Goal: Task Accomplishment & Management: Use online tool/utility

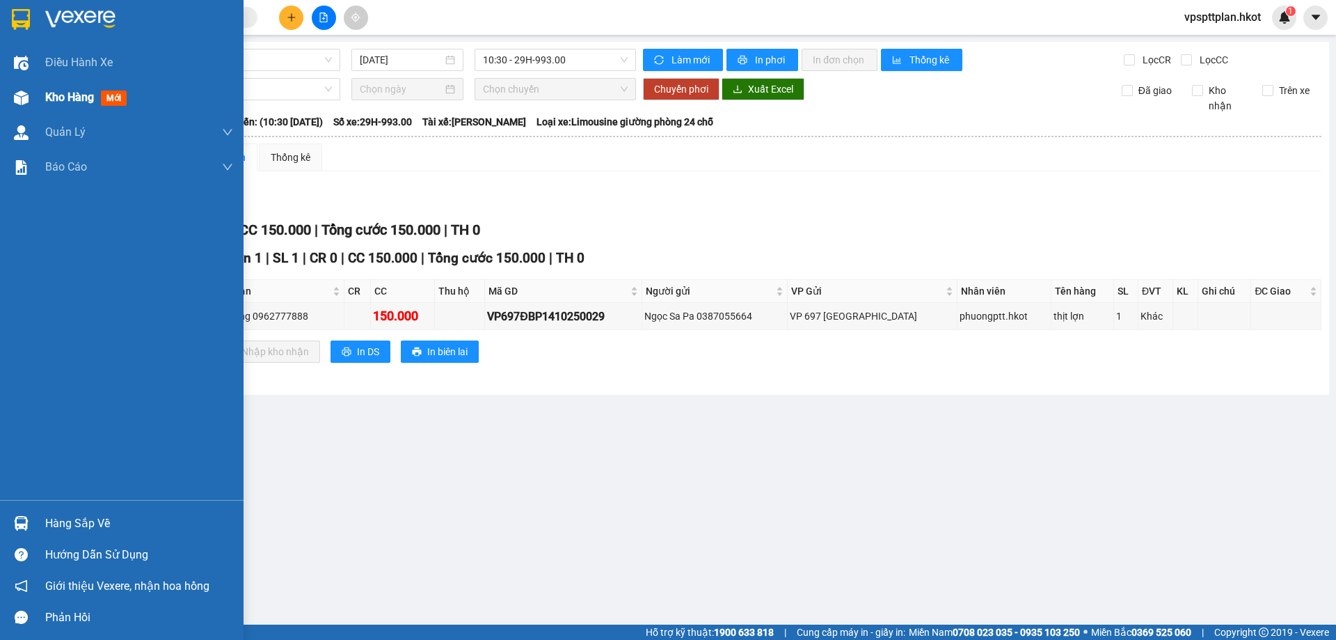
click at [74, 97] on span "Kho hàng" at bounding box center [69, 96] width 49 height 13
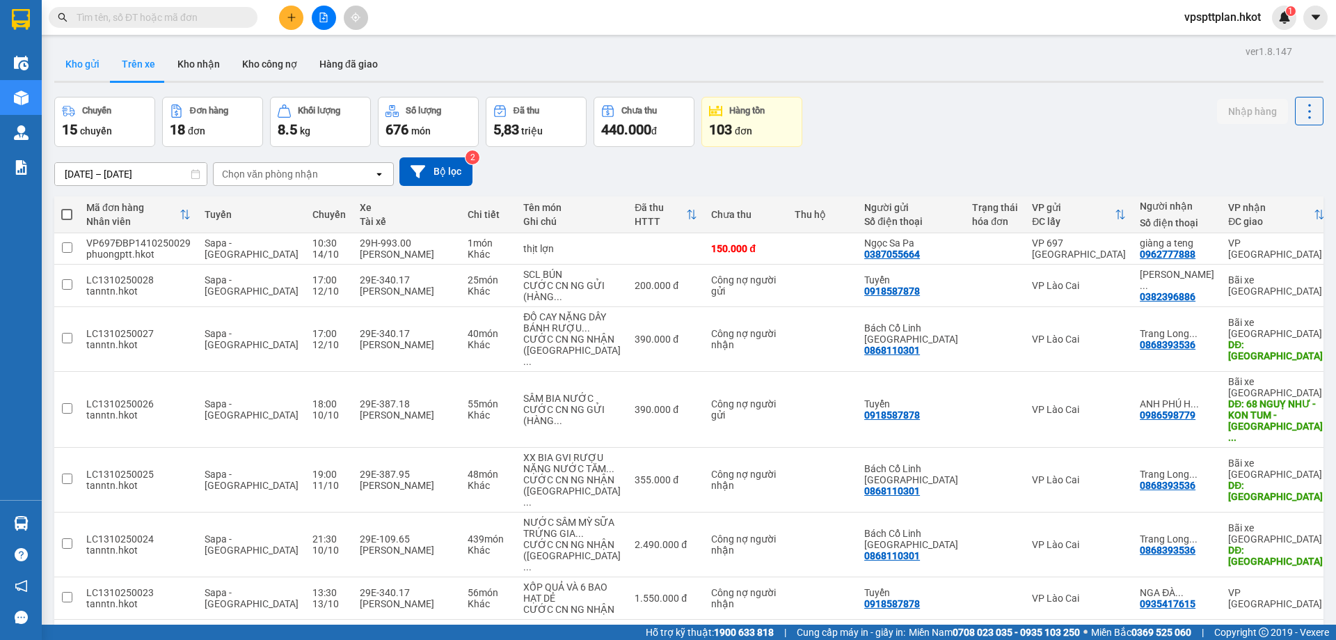
click at [105, 65] on button "Kho gửi" at bounding box center [82, 63] width 56 height 33
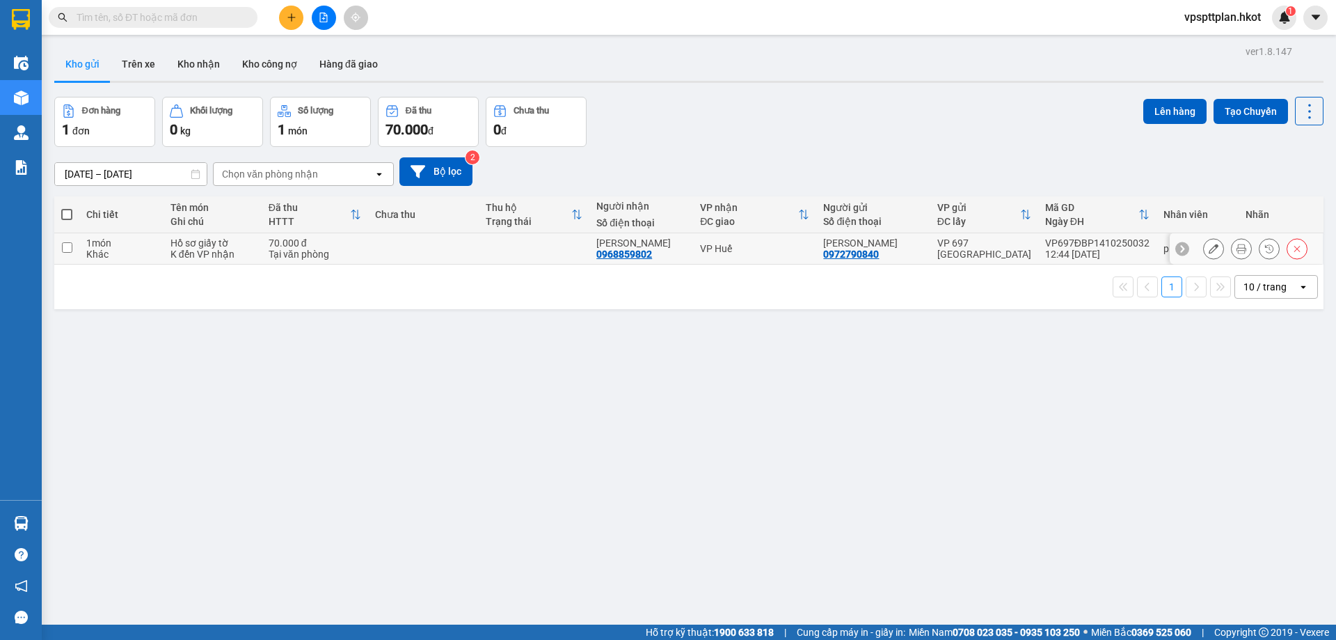
click at [61, 248] on td at bounding box center [66, 248] width 25 height 31
checkbox input "true"
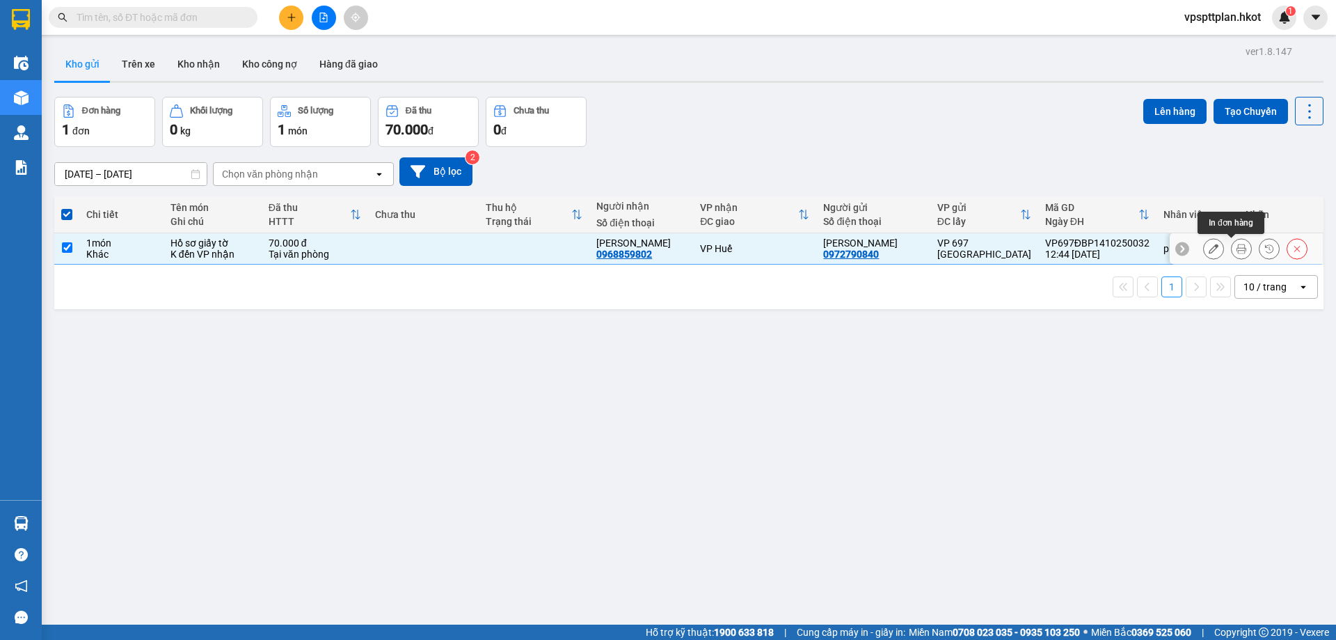
click at [1237, 248] on icon at bounding box center [1242, 249] width 10 height 10
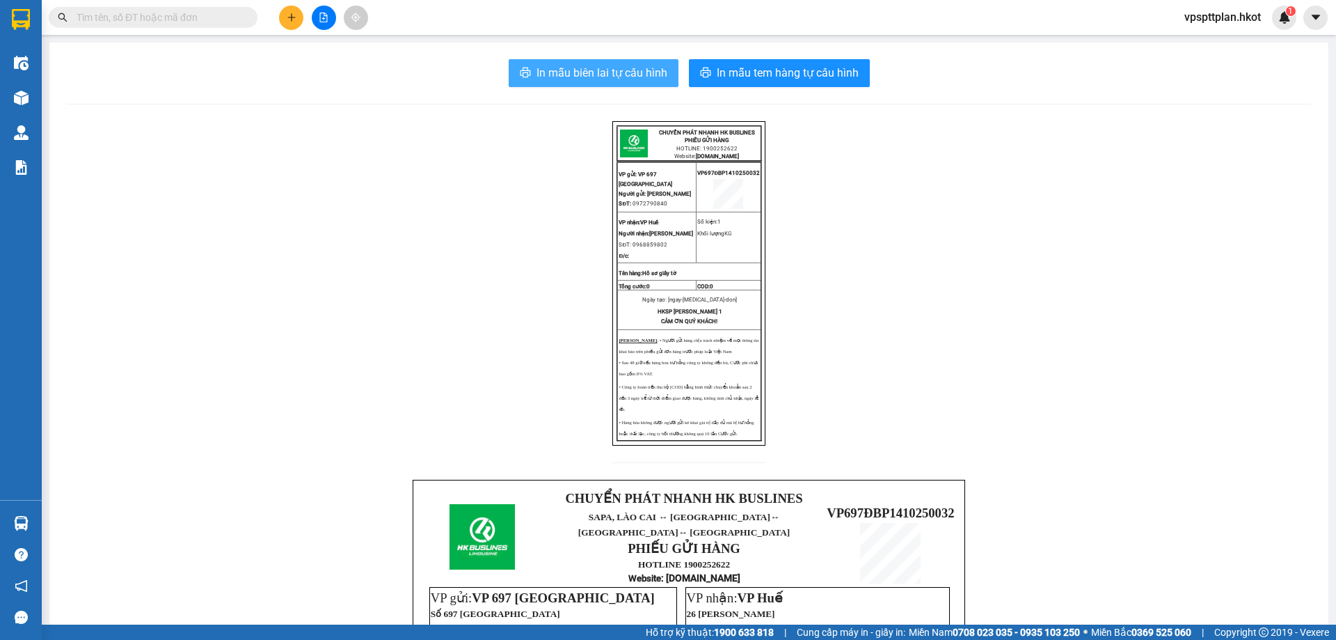
click at [616, 71] on span "In mẫu biên lai tự cấu hình" at bounding box center [602, 72] width 131 height 17
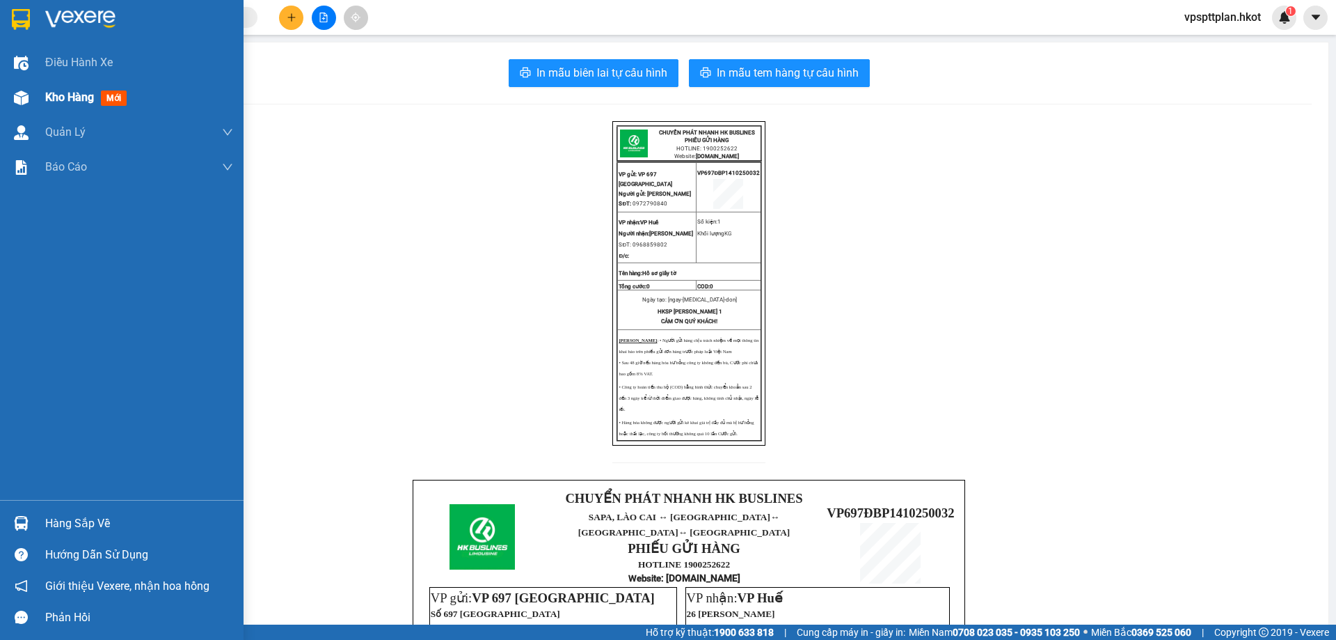
click at [56, 95] on span "Kho hàng" at bounding box center [69, 96] width 49 height 13
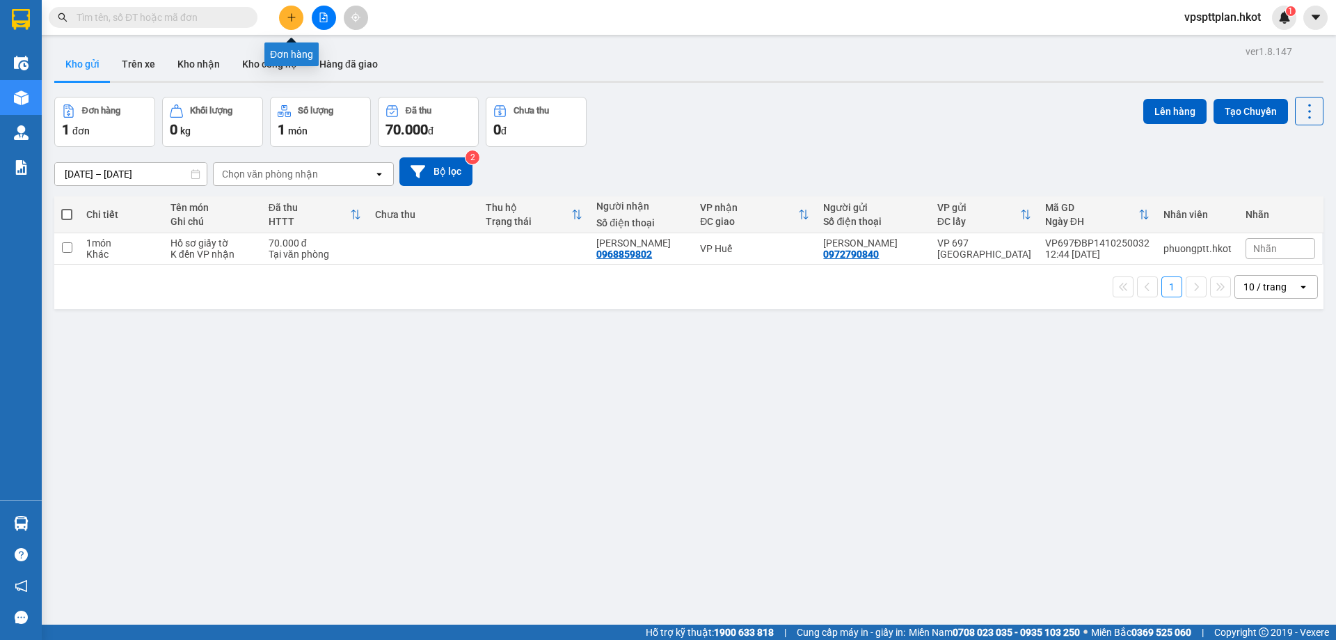
click at [286, 24] on button at bounding box center [291, 18] width 24 height 24
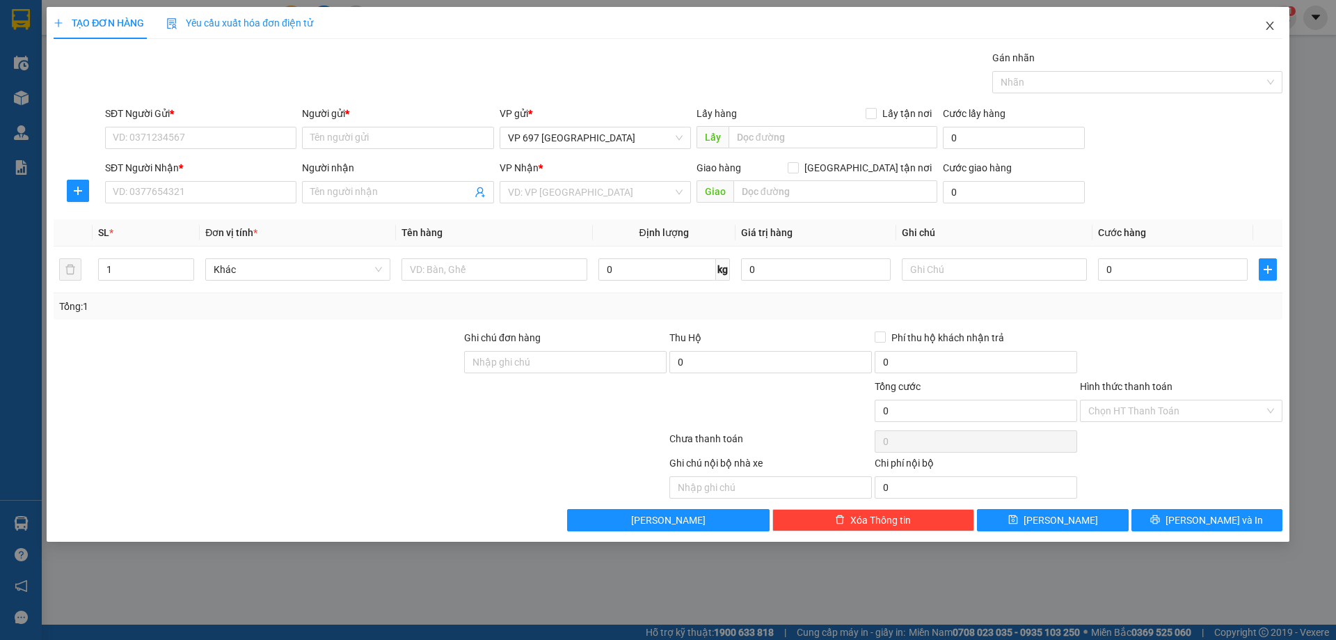
click at [1278, 29] on span "Close" at bounding box center [1270, 26] width 39 height 39
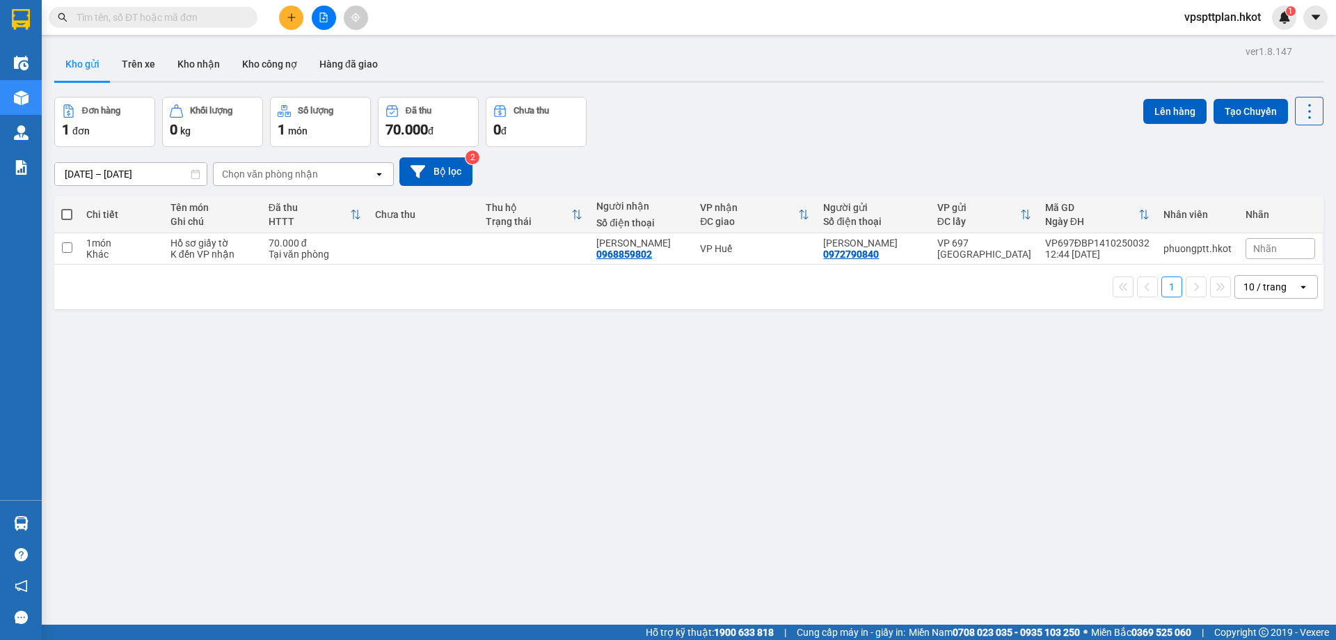
click at [319, 20] on icon "file-add" at bounding box center [324, 18] width 10 height 10
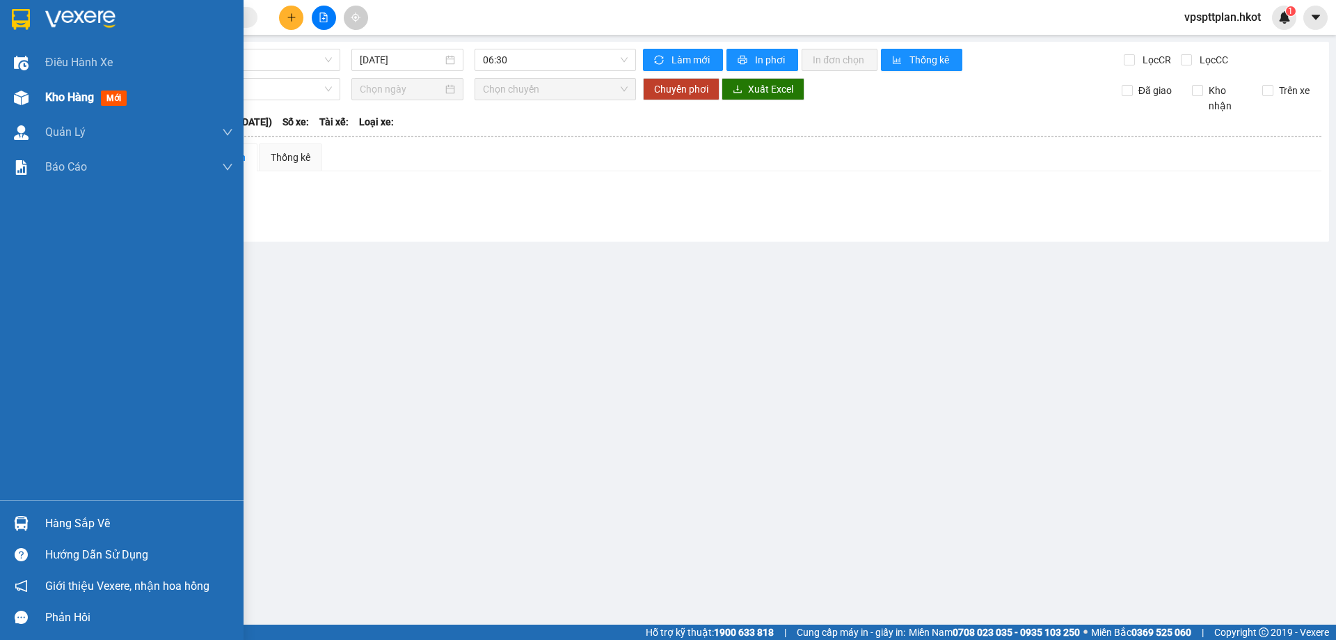
click at [47, 98] on span "Kho hàng" at bounding box center [69, 96] width 49 height 13
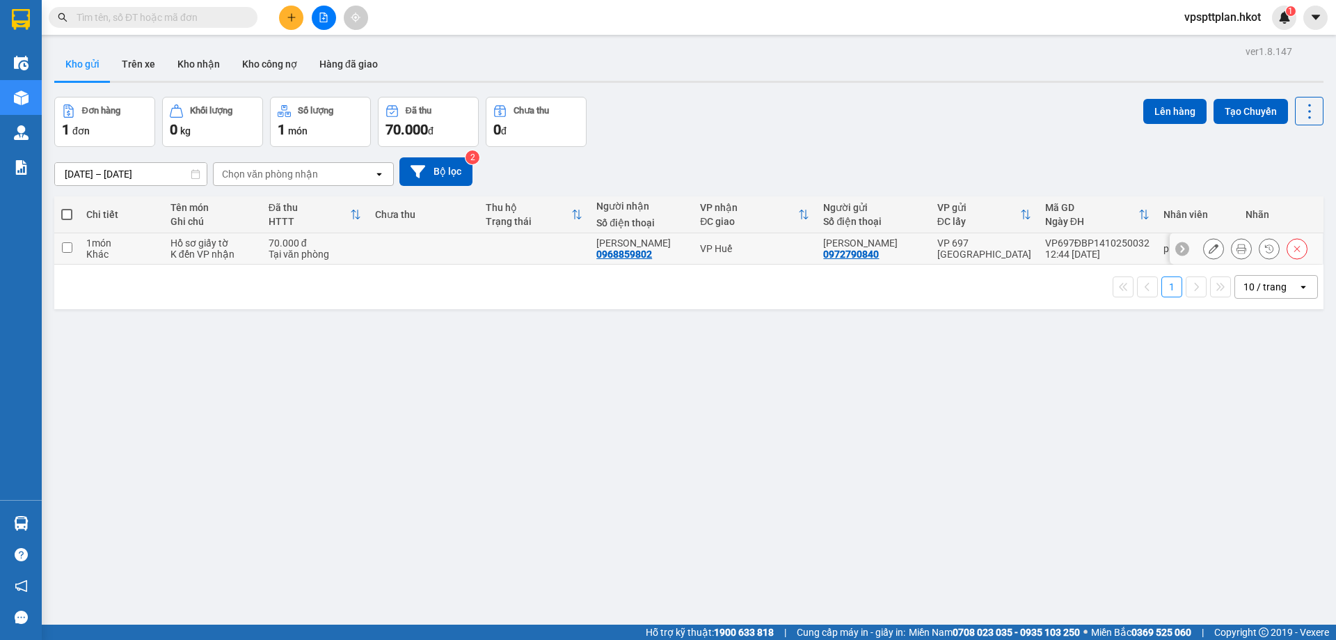
click at [69, 244] on input "checkbox" at bounding box center [67, 247] width 10 height 10
checkbox input "true"
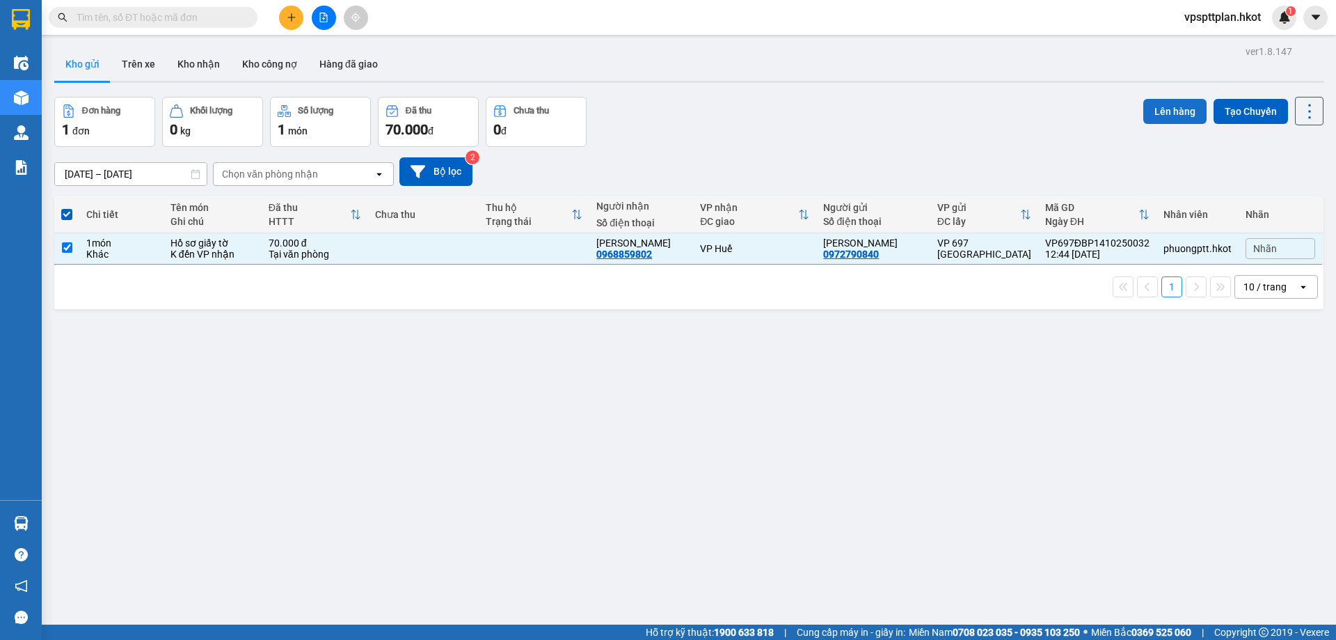
click at [1146, 106] on button "Lên hàng" at bounding box center [1174, 111] width 63 height 25
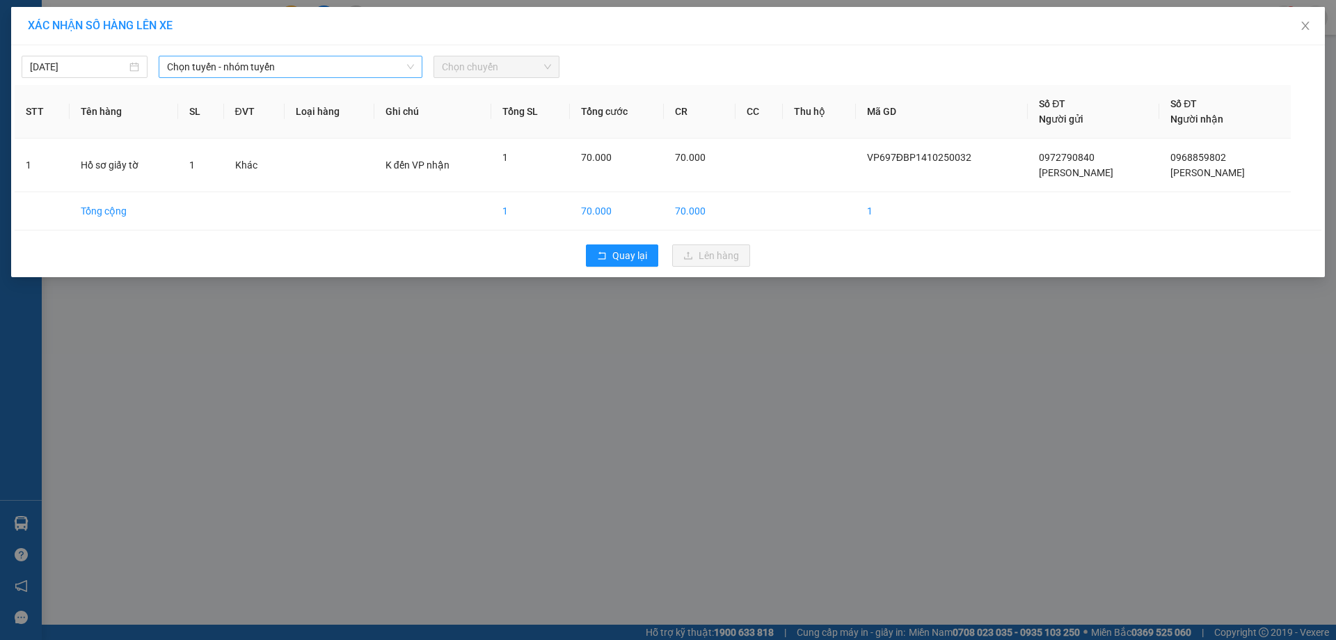
click at [338, 68] on span "Chọn tuyến - nhóm tuyến" at bounding box center [290, 66] width 247 height 21
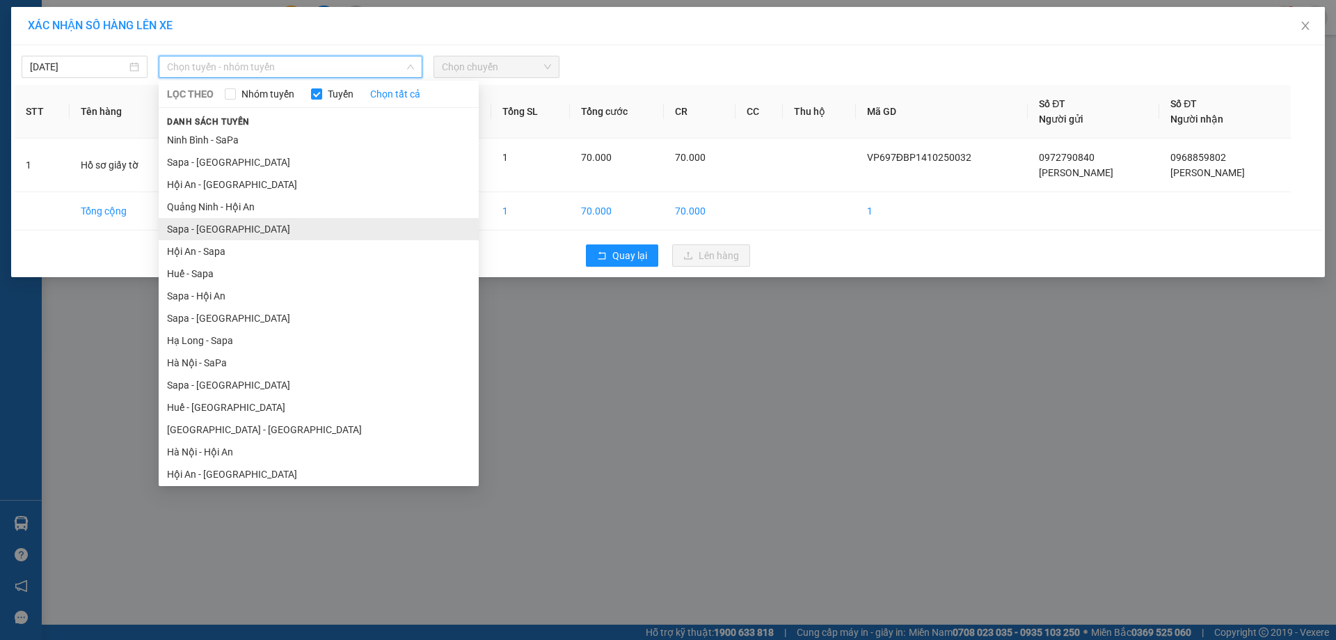
click at [245, 231] on li "Sapa - [GEOGRAPHIC_DATA]" at bounding box center [319, 229] width 320 height 22
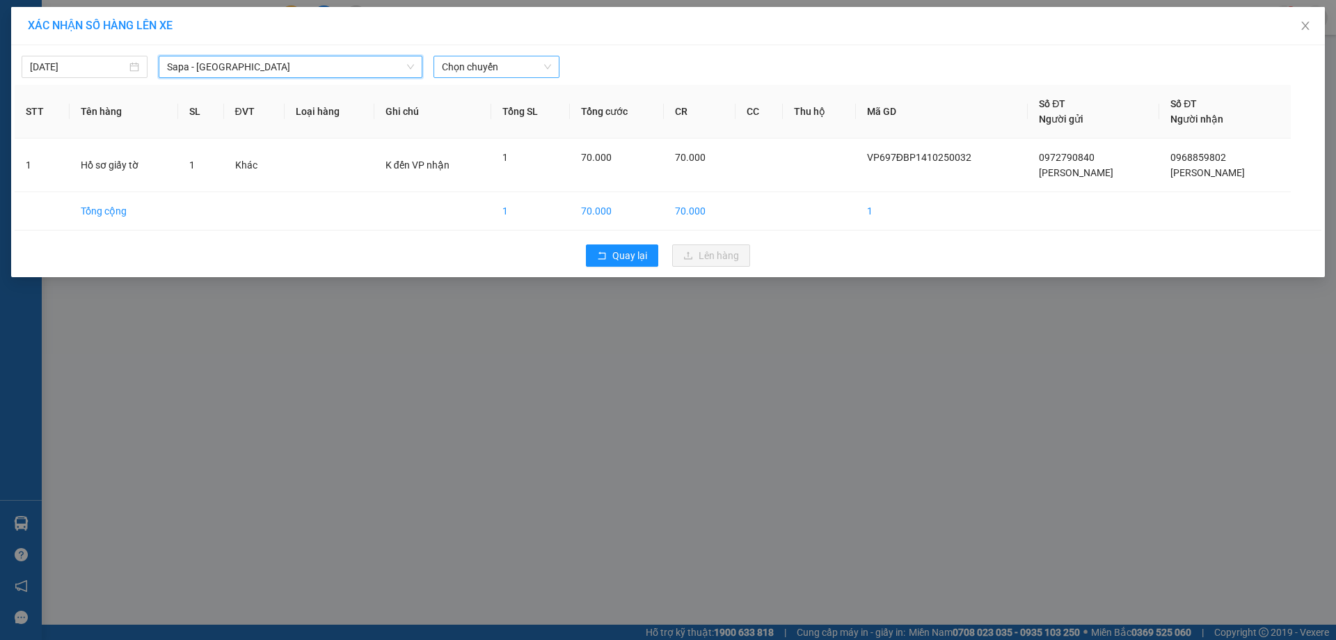
click at [475, 59] on span "Chọn chuyến" at bounding box center [496, 66] width 109 height 21
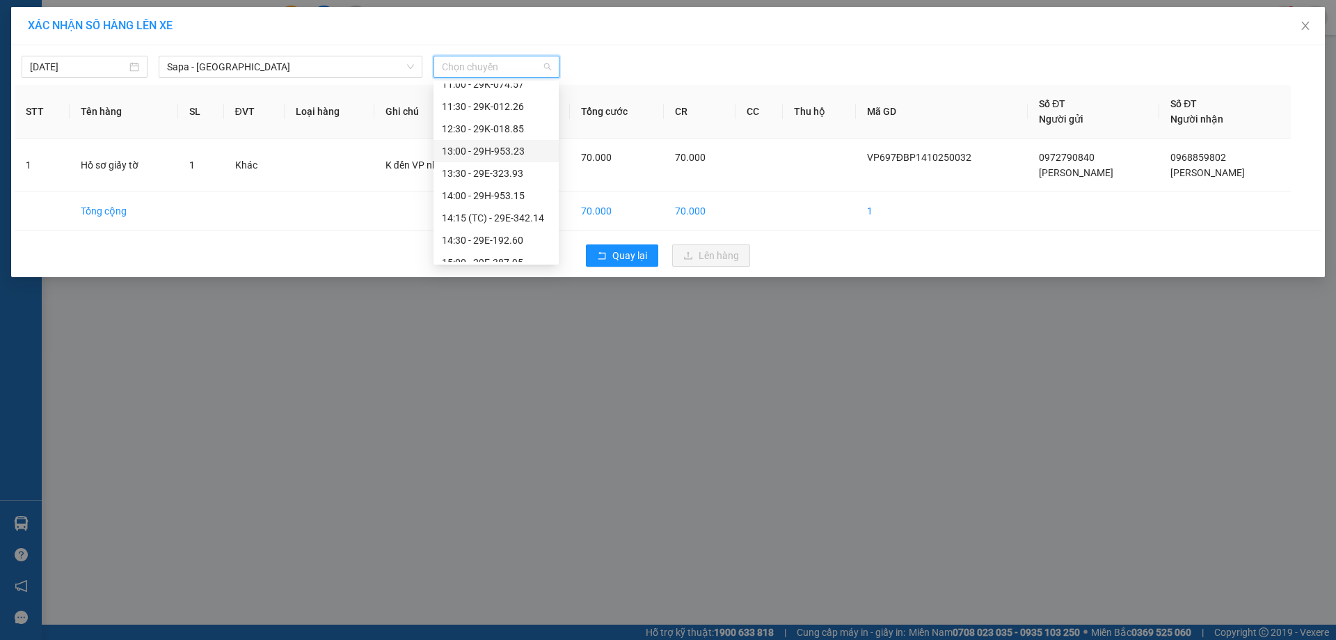
scroll to position [209, 0]
click at [479, 129] on div "13:00 - 29H-953.23" at bounding box center [496, 130] width 109 height 15
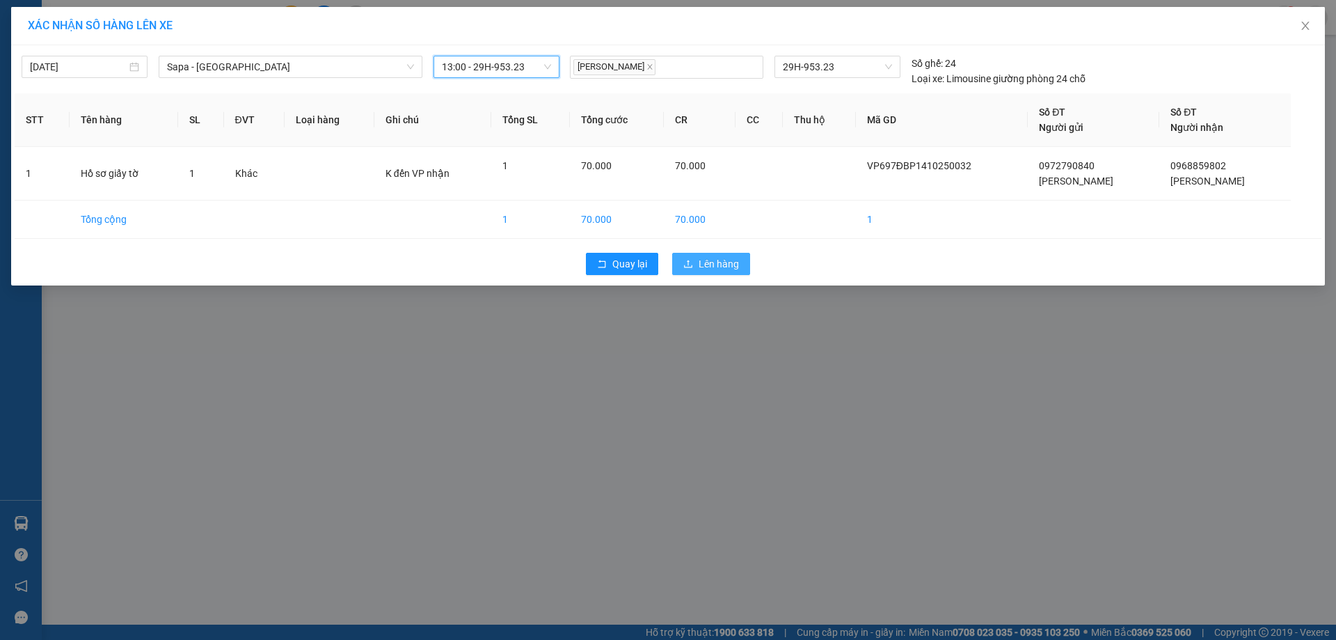
click at [701, 261] on span "Lên hàng" at bounding box center [719, 263] width 40 height 15
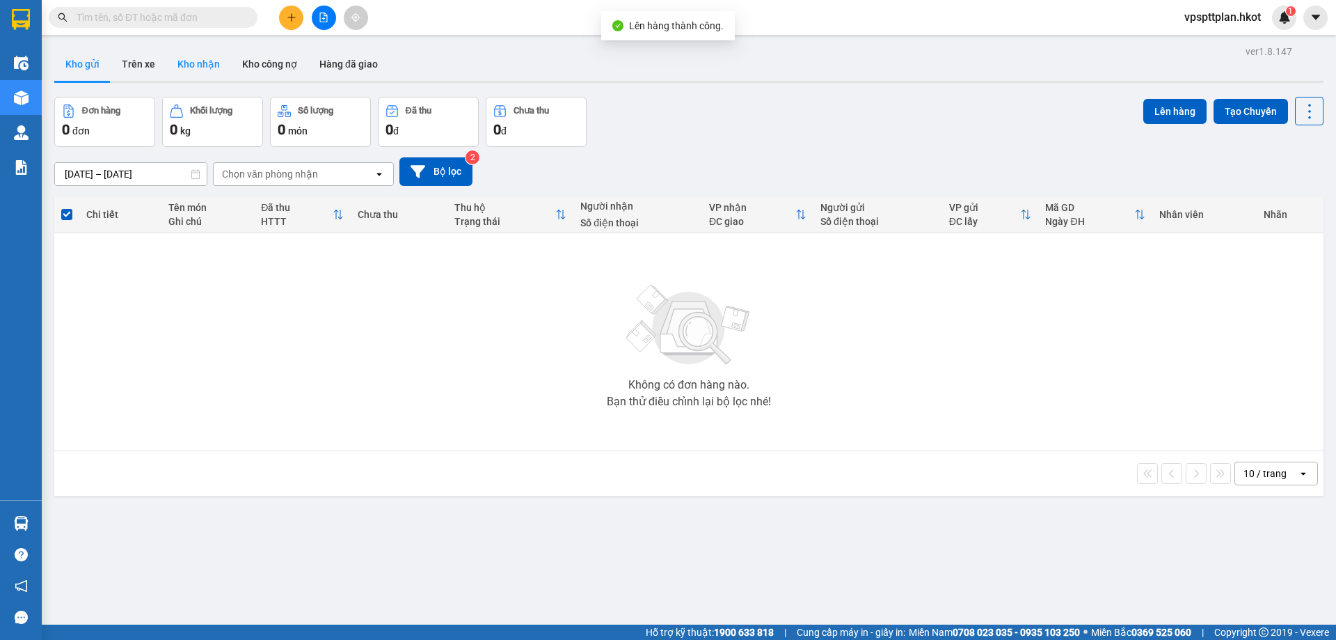
click at [207, 69] on button "Kho nhận" at bounding box center [198, 63] width 65 height 33
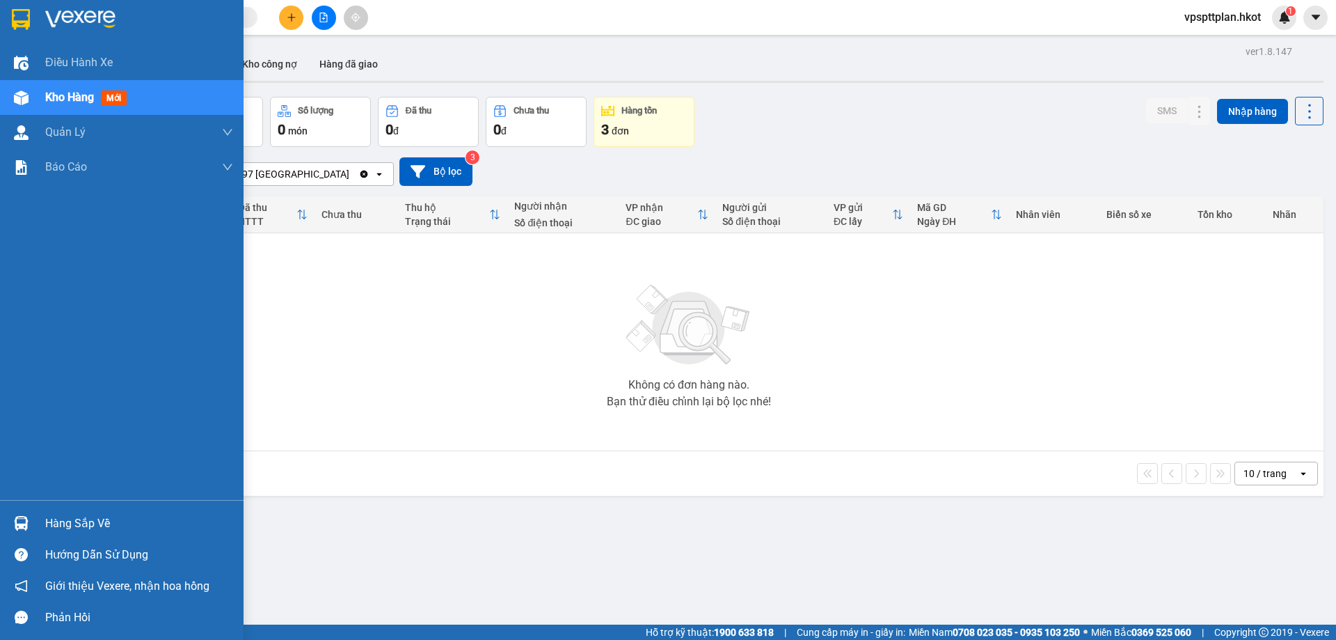
click at [51, 95] on span "Kho hàng" at bounding box center [69, 96] width 49 height 13
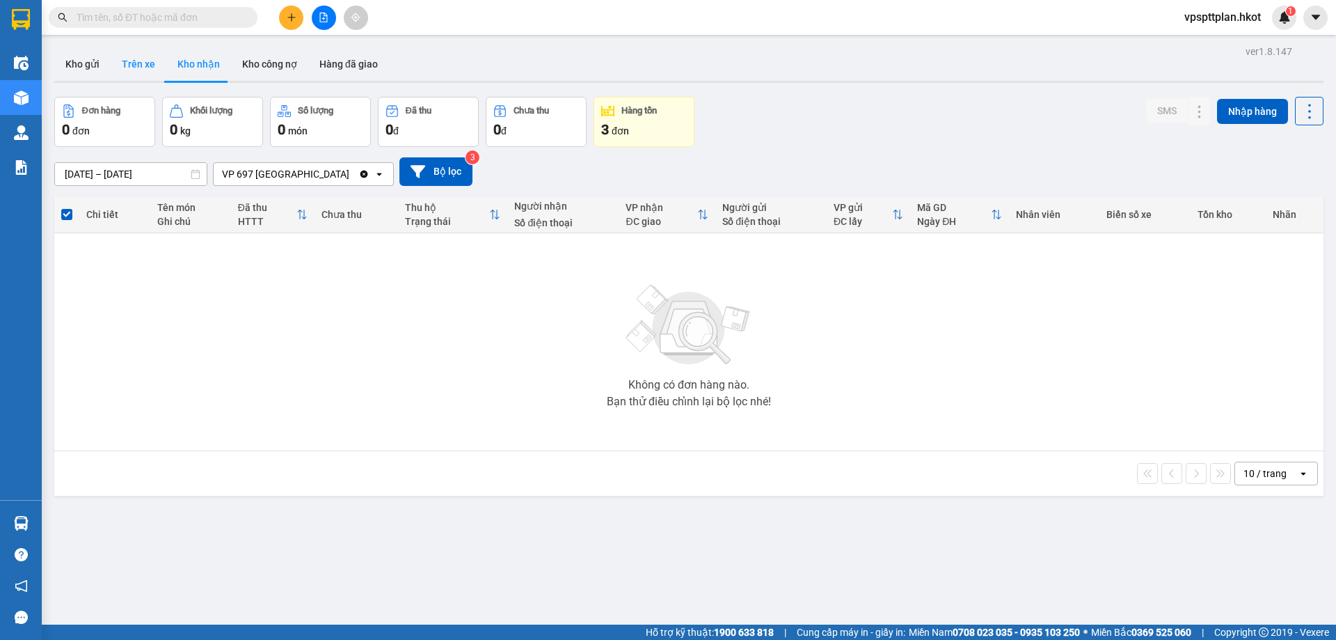
click at [147, 69] on button "Trên xe" at bounding box center [139, 63] width 56 height 33
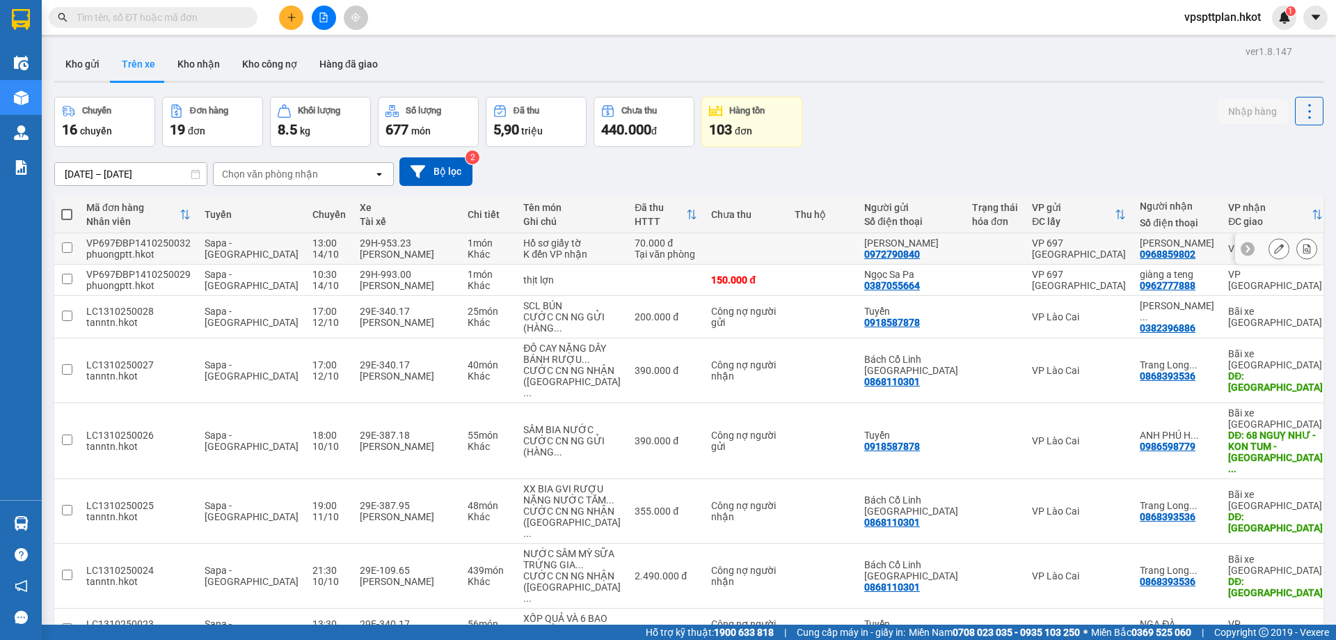
click at [70, 253] on input "checkbox" at bounding box center [67, 247] width 10 height 10
checkbox input "true"
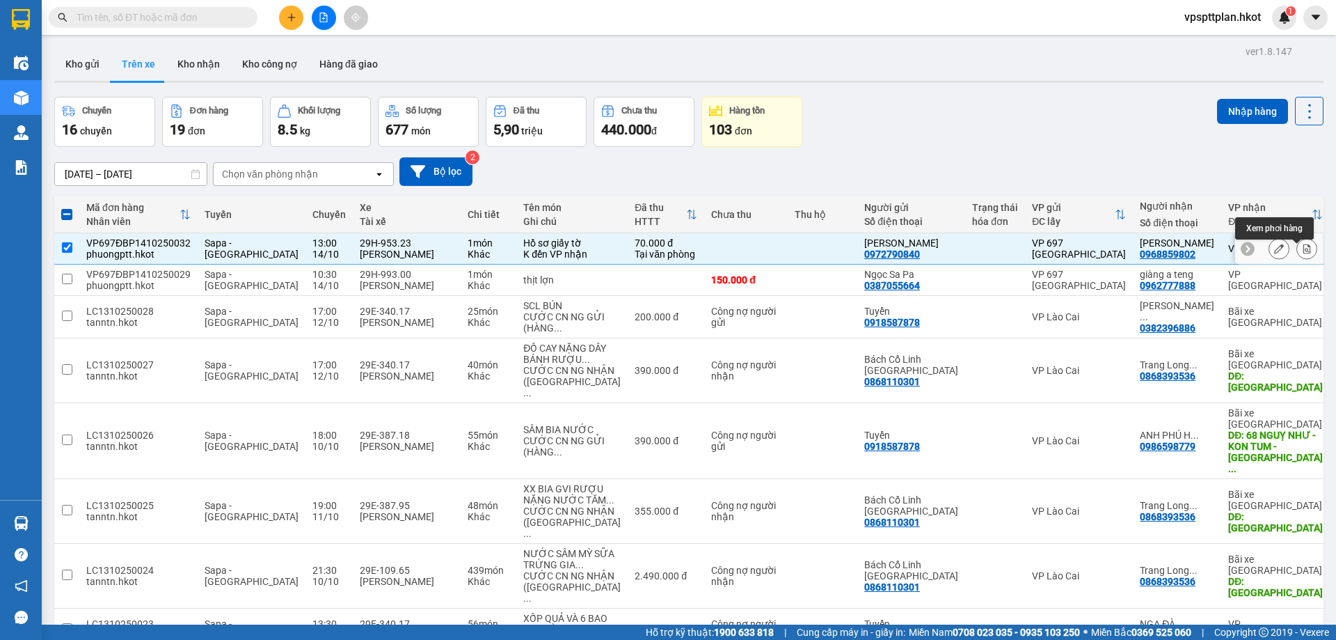
click at [1303, 253] on icon at bounding box center [1307, 249] width 8 height 10
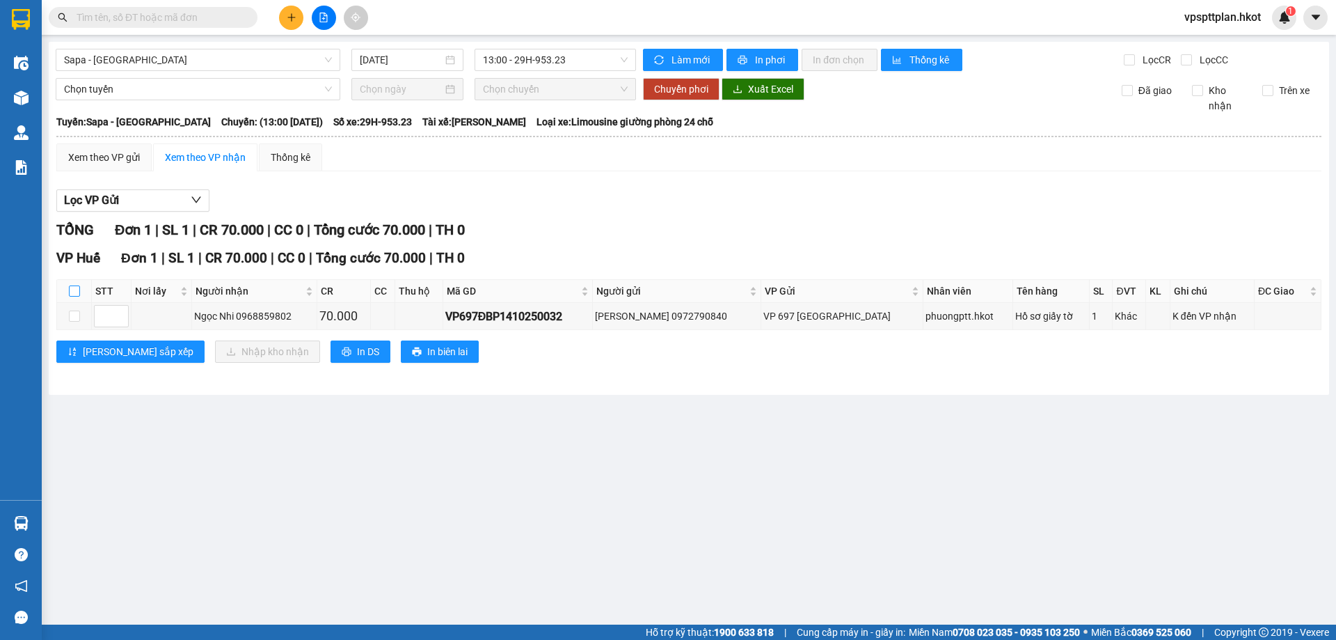
click at [79, 297] on label at bounding box center [74, 290] width 11 height 15
click at [79, 296] on input "checkbox" at bounding box center [74, 290] width 11 height 11
checkbox input "true"
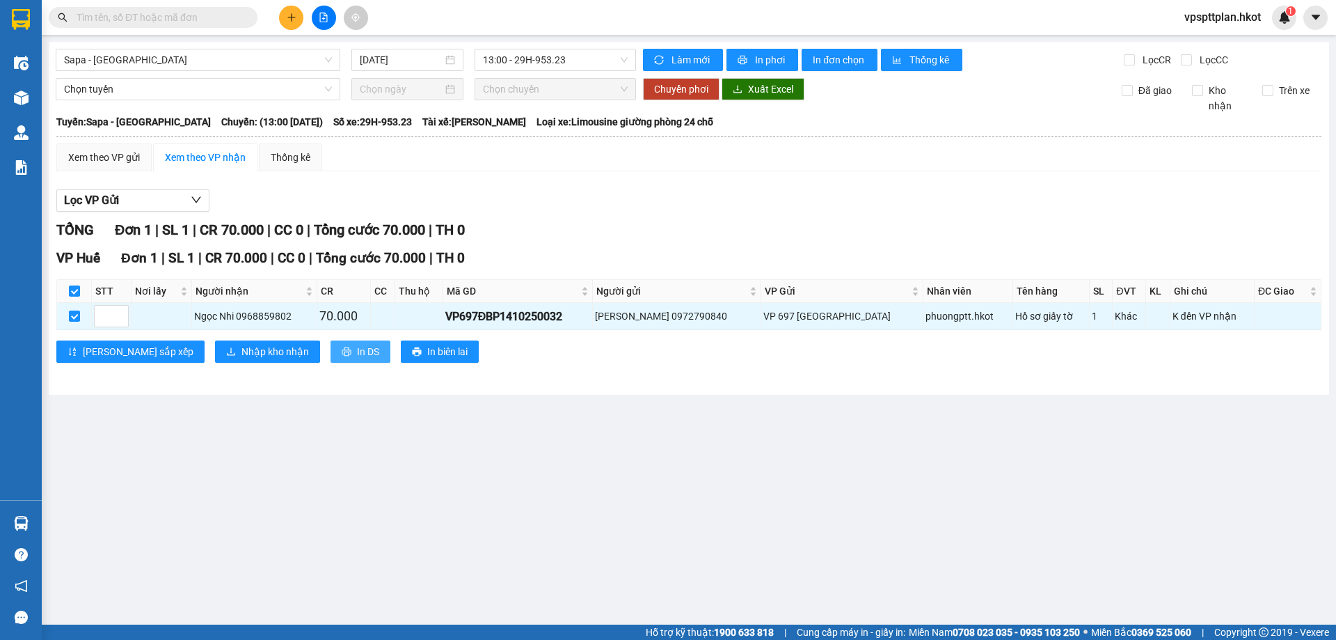
click at [331, 350] on button "In DS" at bounding box center [361, 351] width 60 height 22
